Goal: Book appointment/travel/reservation

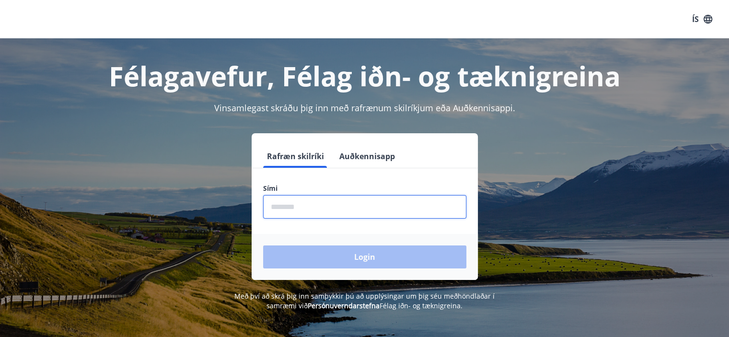
click at [337, 204] on input "phone" at bounding box center [364, 206] width 203 height 23
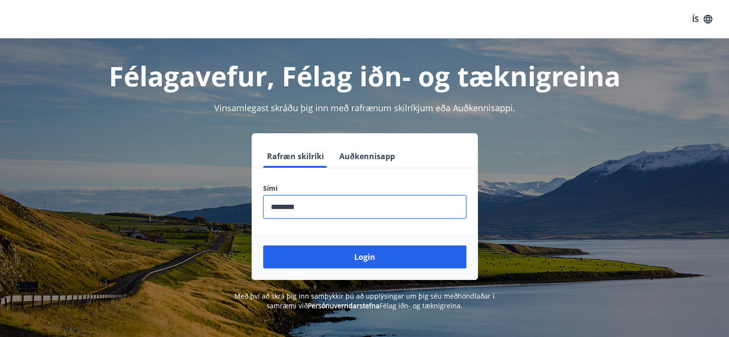
type input "********"
click at [263, 245] on button "Login" at bounding box center [364, 256] width 203 height 23
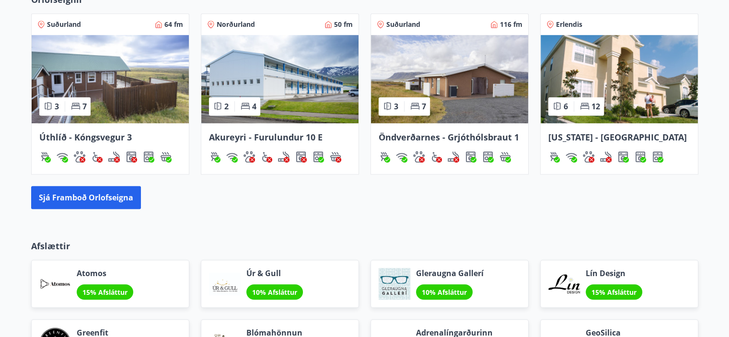
scroll to position [653, 0]
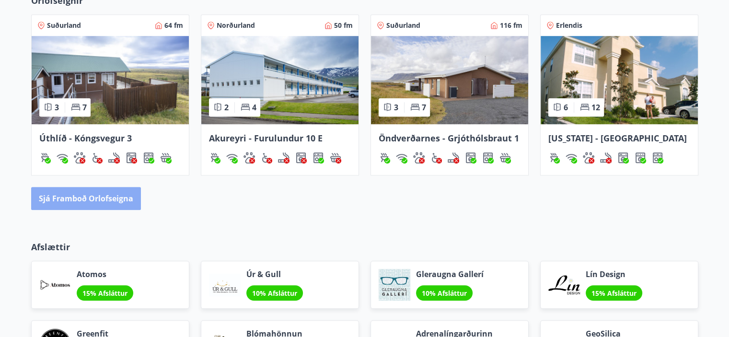
click at [86, 193] on button "Sjá framboð orlofseigna" at bounding box center [86, 198] width 110 height 23
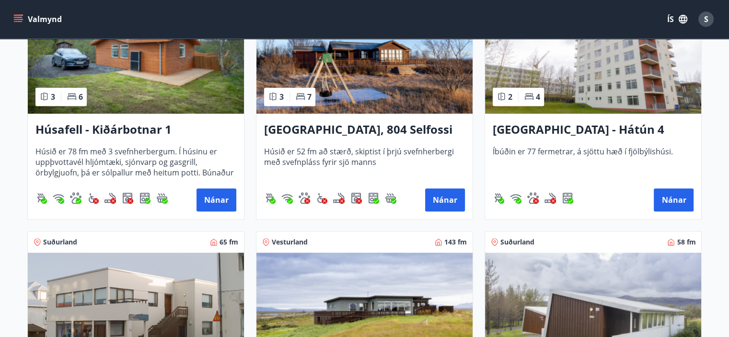
scroll to position [481, 0]
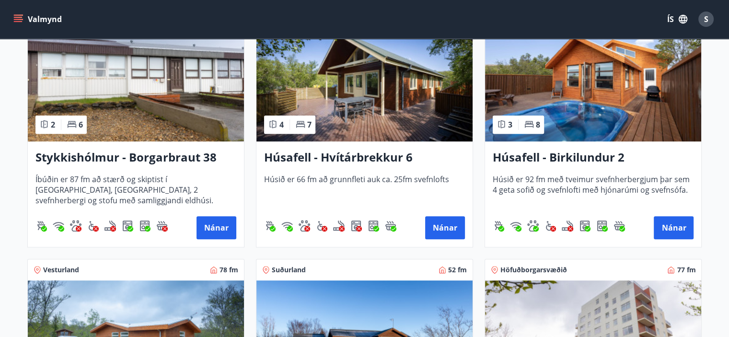
click at [554, 84] on img at bounding box center [593, 81] width 216 height 121
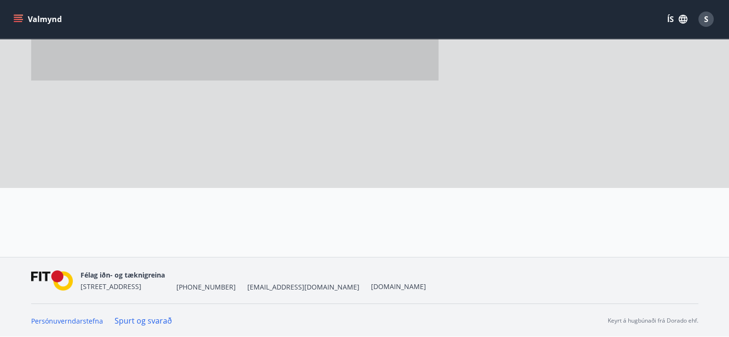
scroll to position [167, 0]
click at [554, 84] on div at bounding box center [364, 43] width 667 height 287
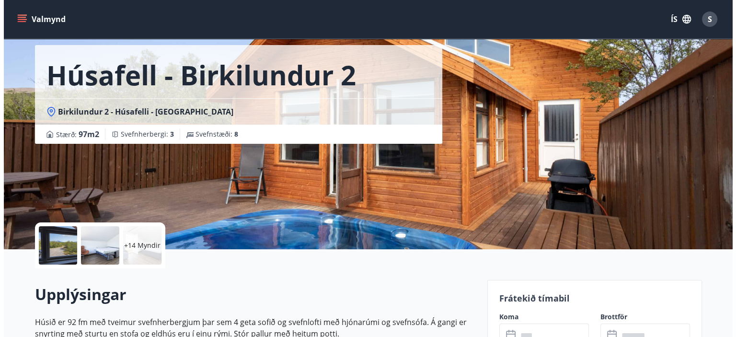
scroll to position [40, 0]
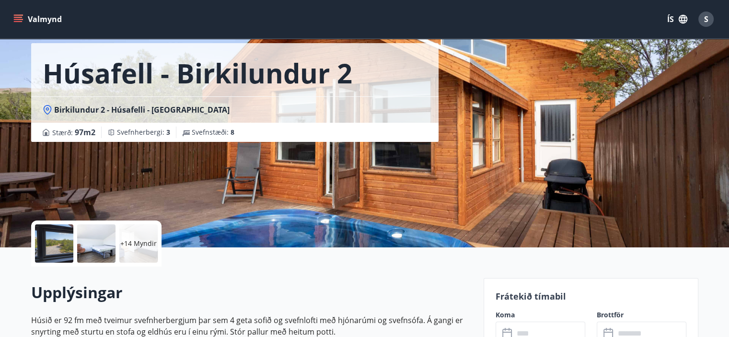
click at [50, 237] on div at bounding box center [54, 243] width 38 height 38
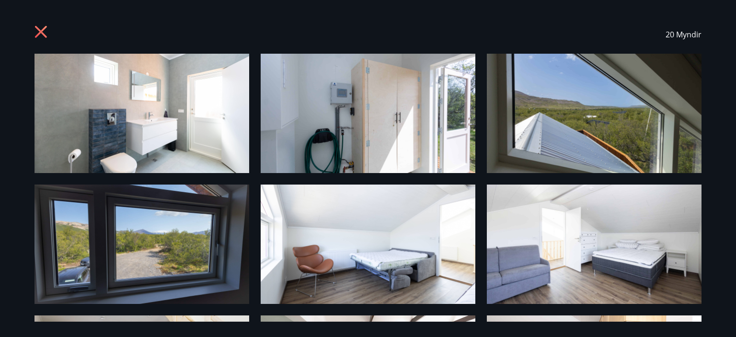
click at [308, 252] on img at bounding box center [368, 243] width 215 height 119
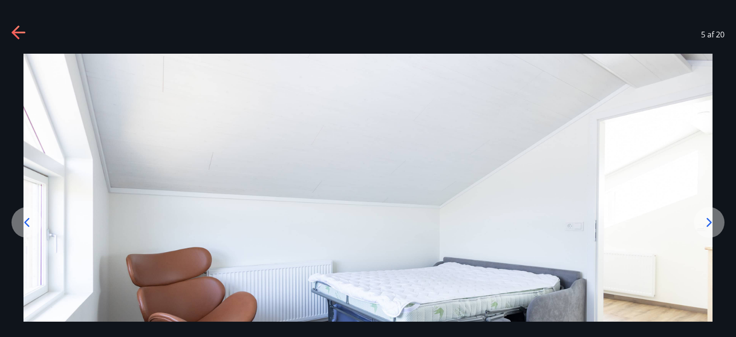
click at [712, 222] on icon at bounding box center [708, 222] width 15 height 15
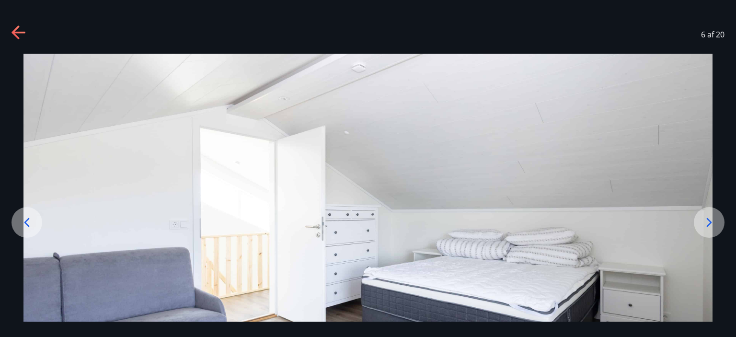
click at [712, 222] on icon at bounding box center [708, 222] width 15 height 15
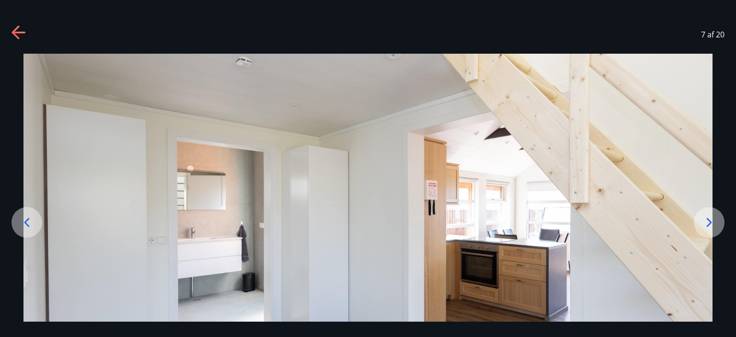
click at [712, 222] on icon at bounding box center [708, 222] width 15 height 15
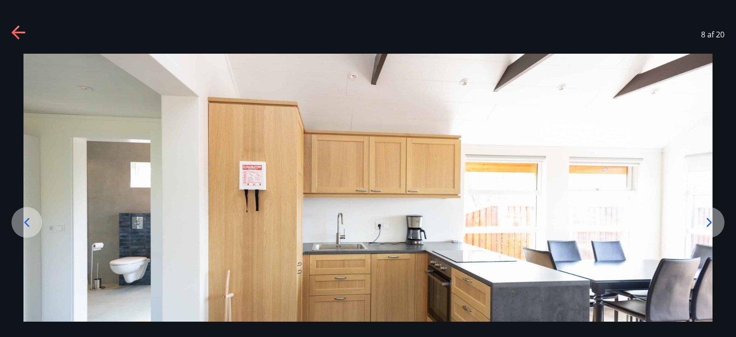
click at [709, 218] on icon at bounding box center [708, 222] width 15 height 15
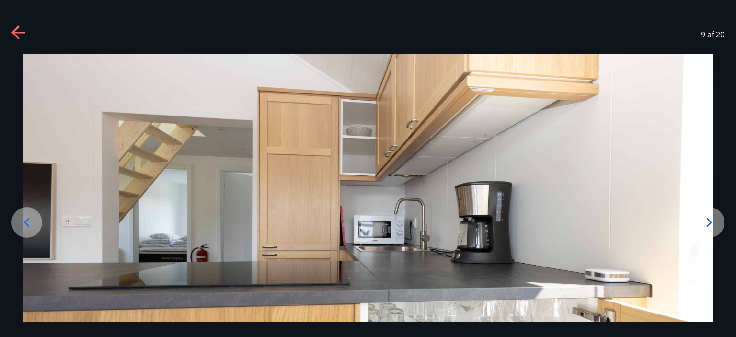
click at [709, 218] on icon at bounding box center [708, 222] width 15 height 15
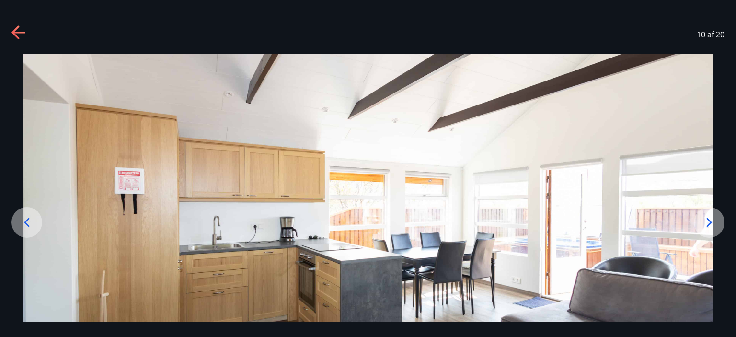
click at [709, 218] on icon at bounding box center [708, 222] width 15 height 15
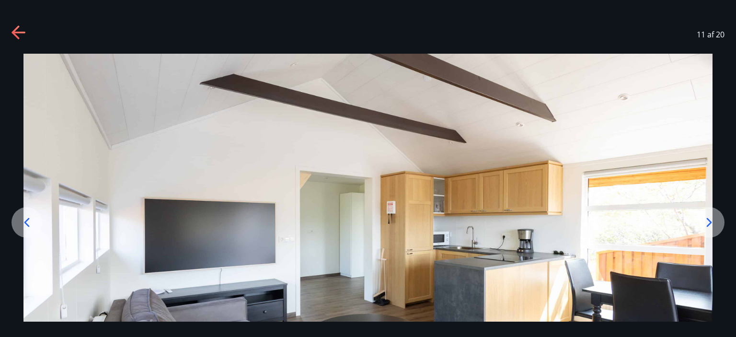
click at [709, 218] on icon at bounding box center [708, 222] width 15 height 15
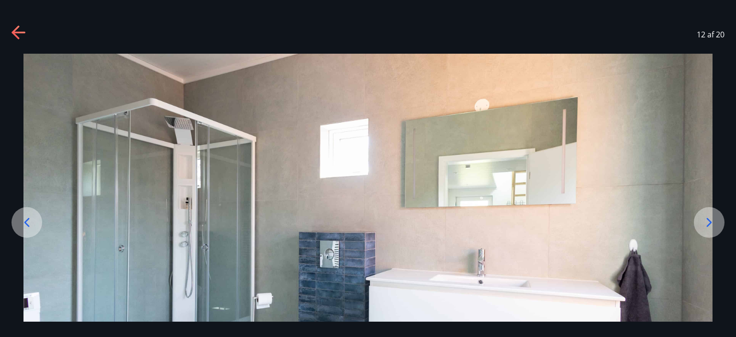
click at [709, 218] on icon at bounding box center [708, 222] width 15 height 15
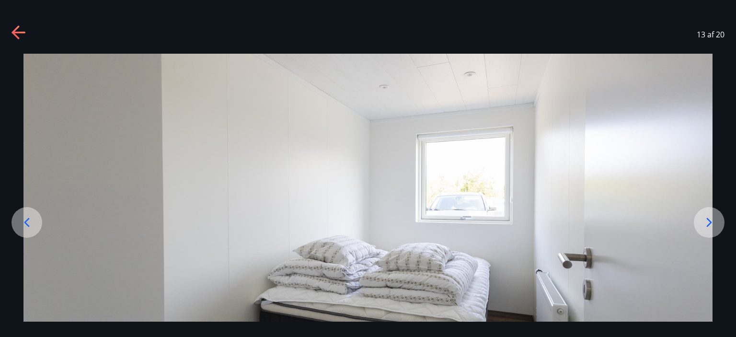
click at [709, 218] on icon at bounding box center [708, 222] width 15 height 15
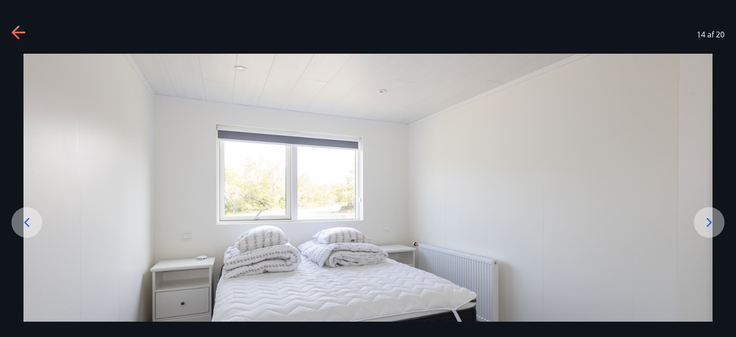
click at [709, 218] on icon at bounding box center [708, 222] width 15 height 15
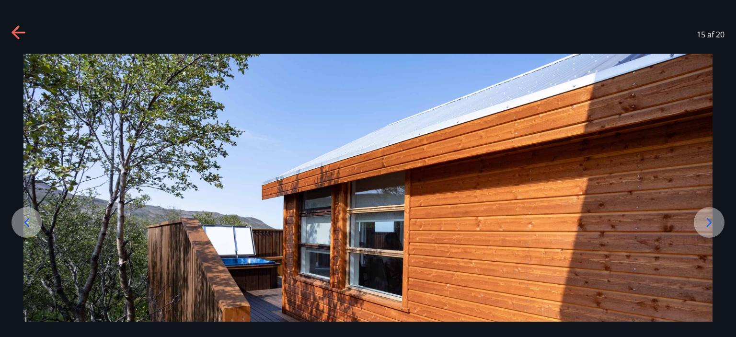
click at [709, 218] on icon at bounding box center [708, 222] width 15 height 15
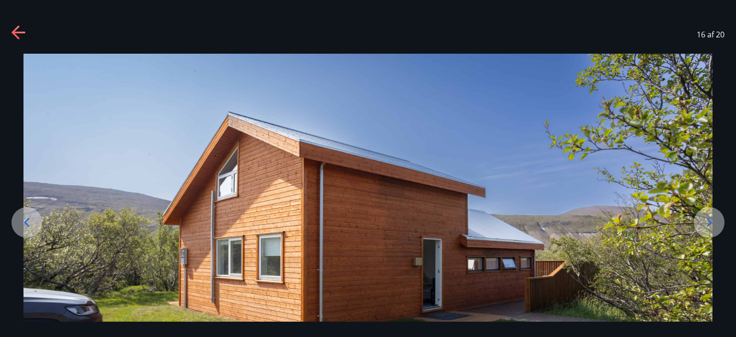
click at [709, 218] on icon at bounding box center [708, 222] width 15 height 15
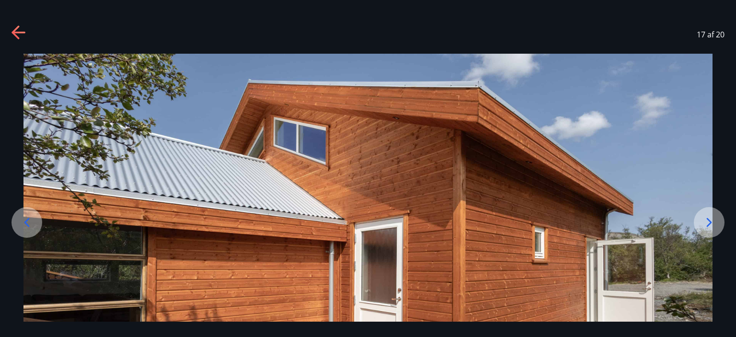
click at [709, 218] on icon at bounding box center [708, 222] width 15 height 15
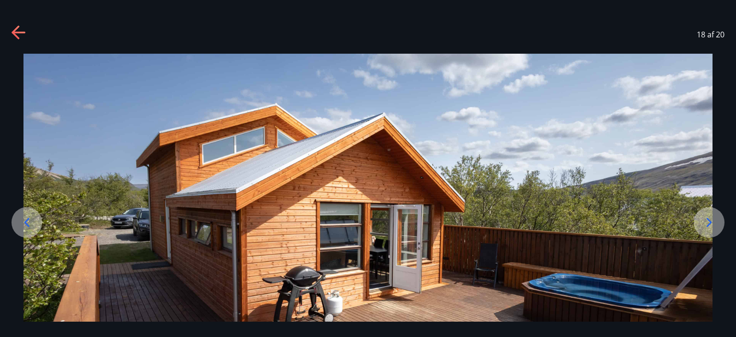
click at [709, 218] on icon at bounding box center [708, 222] width 15 height 15
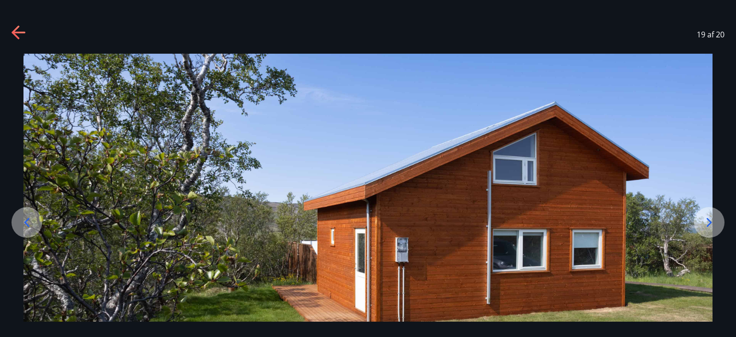
click at [709, 218] on icon at bounding box center [708, 222] width 15 height 15
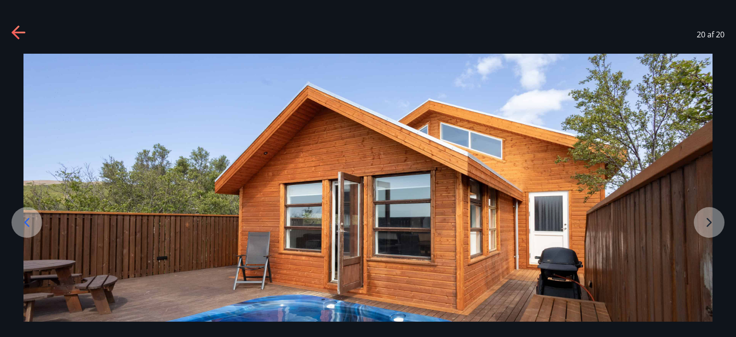
click at [709, 218] on img at bounding box center [367, 245] width 689 height 383
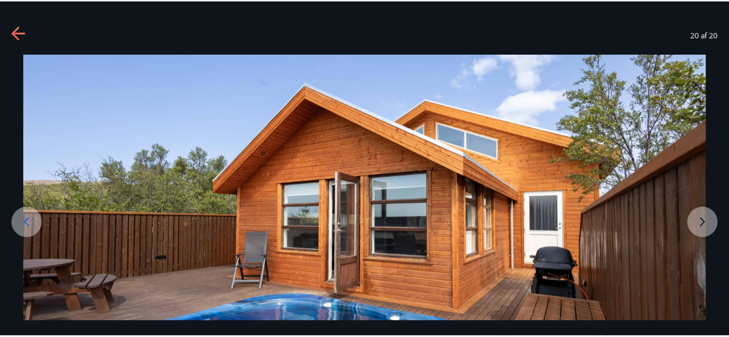
scroll to position [38, 0]
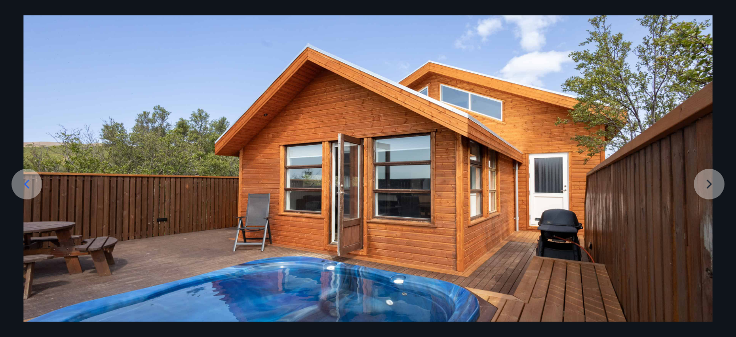
click at [711, 180] on img at bounding box center [367, 206] width 689 height 383
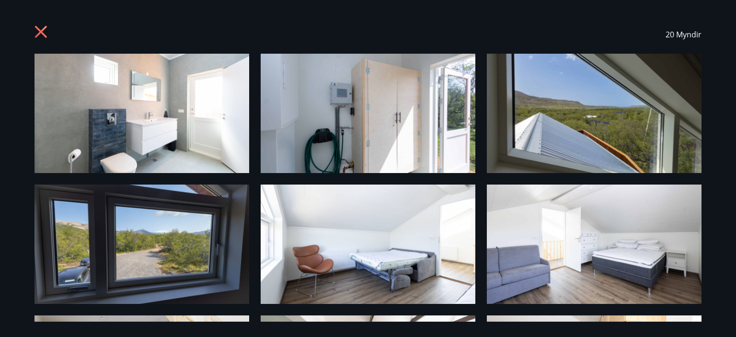
click at [38, 26] on icon at bounding box center [41, 32] width 15 height 15
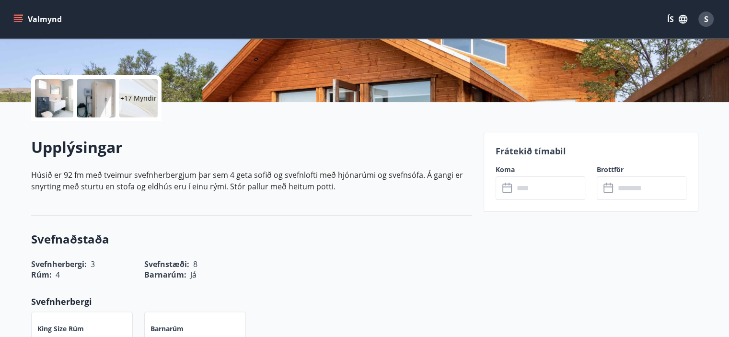
scroll to position [199, 0]
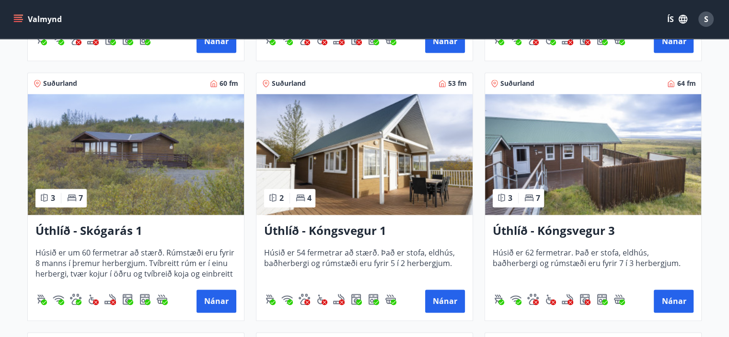
scroll to position [1450, 0]
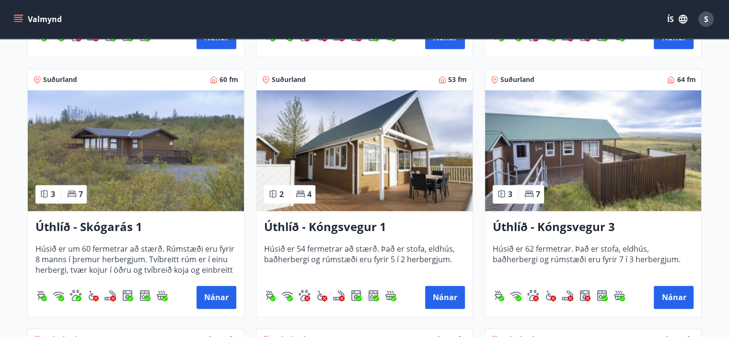
drag, startPoint x: 725, startPoint y: 170, endPoint x: 729, endPoint y: 195, distance: 25.6
click at [729, 195] on html "Valmynd ÍS S Framboð Svæði Allt Dagsetningar Veldu tímabil Svefnstæði +1 Sjá ko…" at bounding box center [364, 145] width 729 height 3190
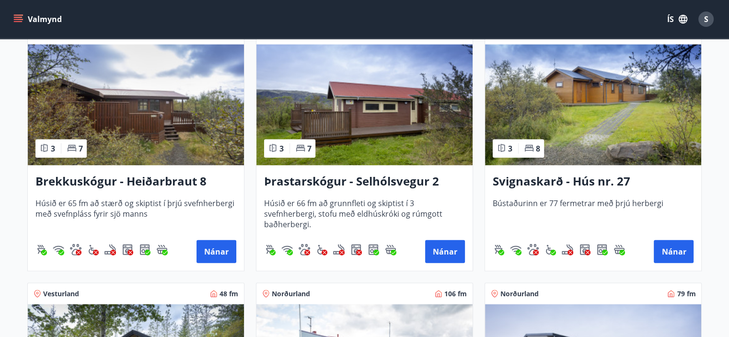
scroll to position [2286, 0]
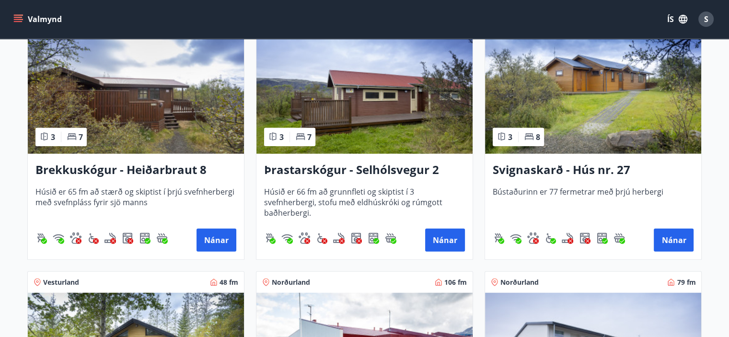
click at [585, 108] on img at bounding box center [593, 93] width 216 height 121
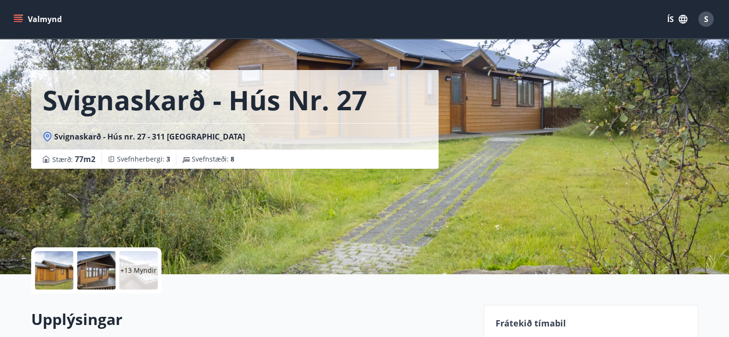
scroll to position [23, 0]
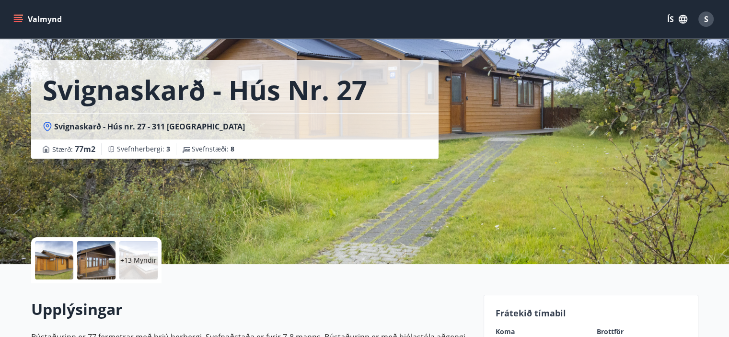
click at [59, 241] on div at bounding box center [54, 260] width 38 height 38
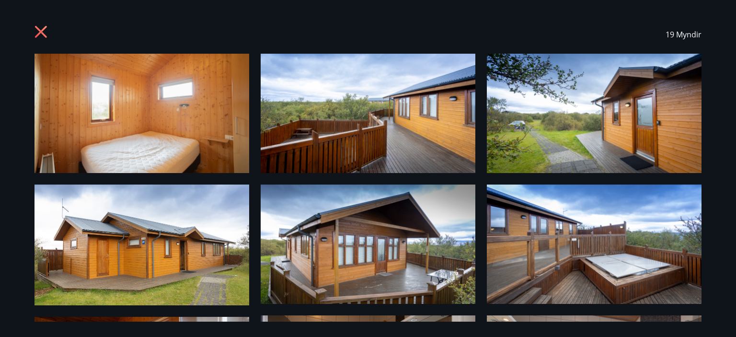
click at [36, 35] on icon at bounding box center [41, 32] width 12 height 12
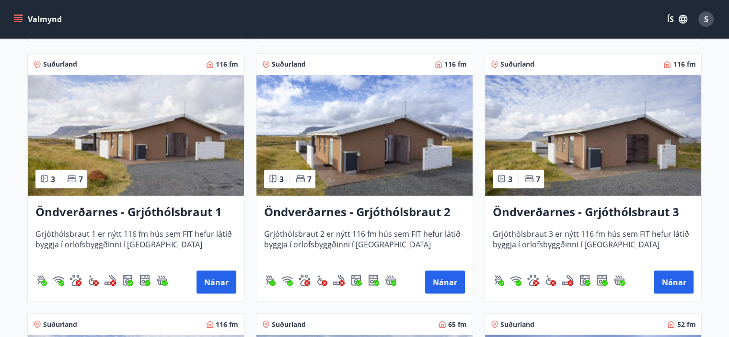
scroll to position [1744, 0]
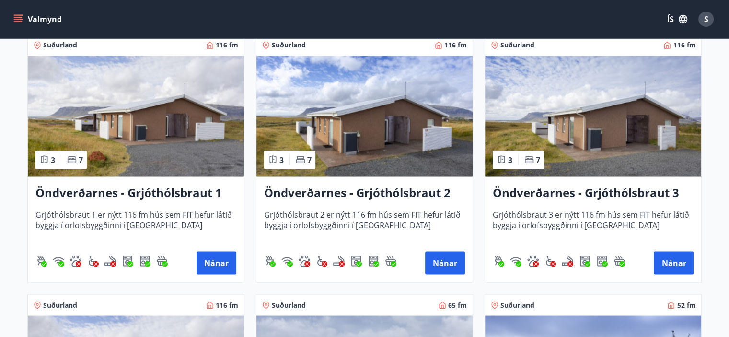
click at [224, 128] on img at bounding box center [136, 116] width 216 height 121
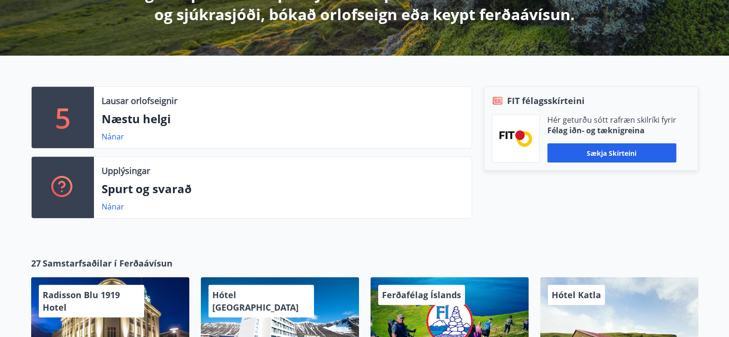
scroll to position [228, 0]
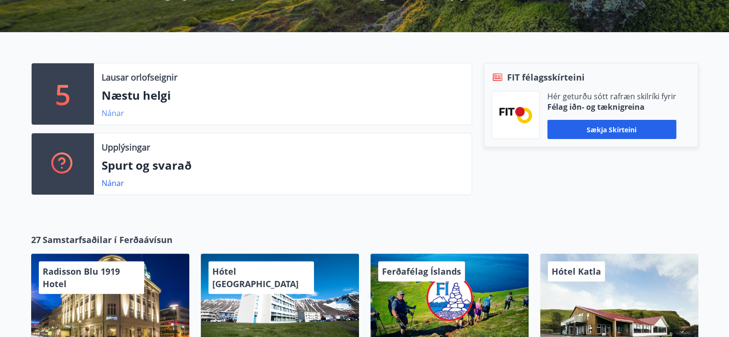
click at [113, 111] on link "Nánar" at bounding box center [113, 113] width 23 height 11
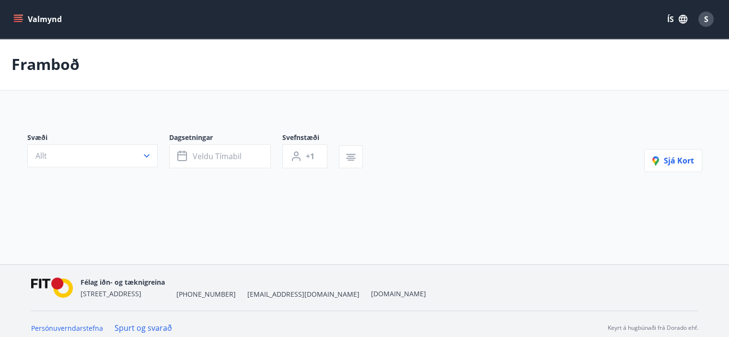
type input "*"
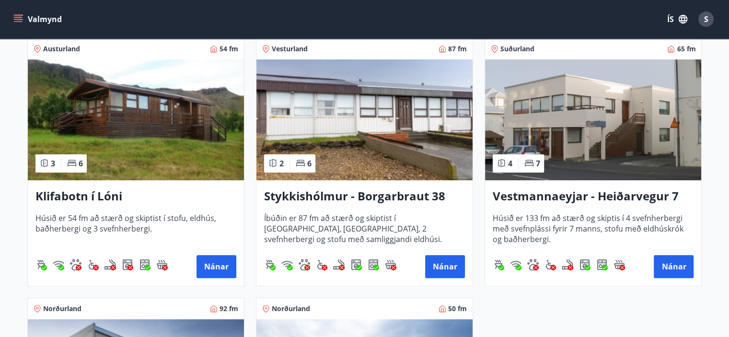
scroll to position [200, 0]
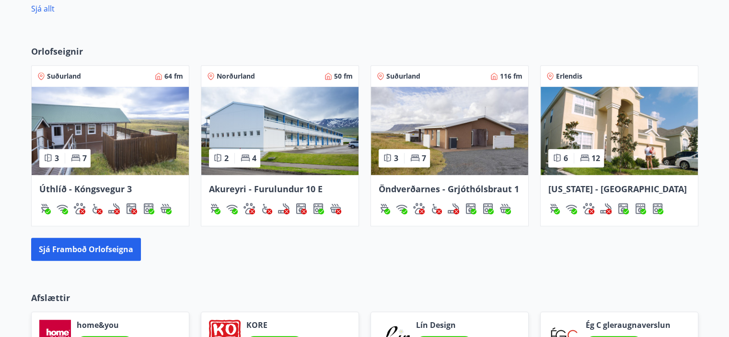
scroll to position [600, 0]
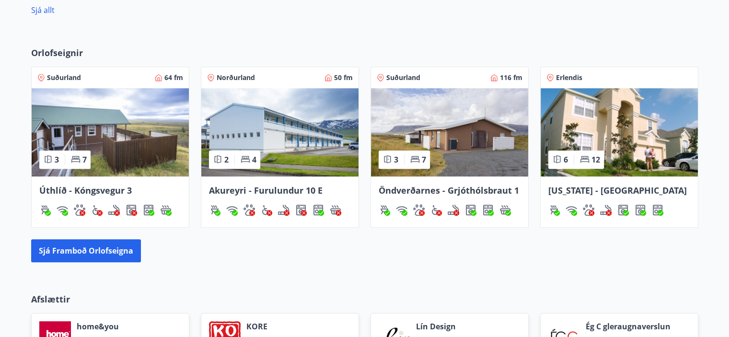
click at [79, 236] on div "Orlofseignir Suðurland 64 fm 3 7 Úthlíð - Kóngsvegur 3 Norðurland 50 fm 2 4 Aku…" at bounding box center [365, 154] width 690 height 216
click at [80, 239] on button "Sjá framboð orlofseigna" at bounding box center [86, 250] width 110 height 23
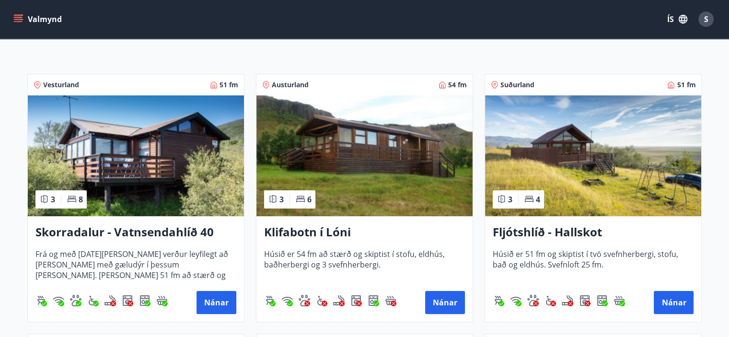
scroll to position [158, 0]
